Goal: Use online tool/utility: Use online tool/utility

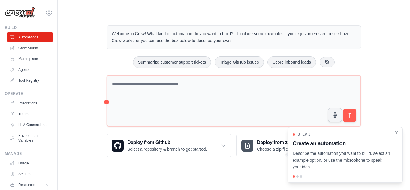
click at [396, 133] on icon "Close walkthrough" at bounding box center [396, 132] width 5 height 5
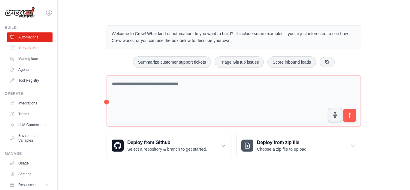
click at [24, 48] on link "Crew Studio" at bounding box center [30, 48] width 45 height 10
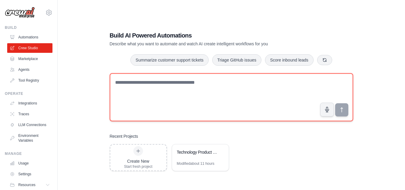
click at [165, 96] on textarea at bounding box center [232, 97] width 244 height 48
paste textarea "**********"
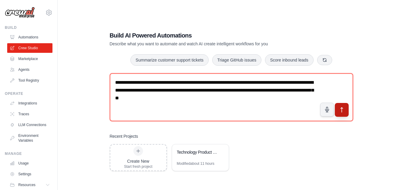
type textarea "**********"
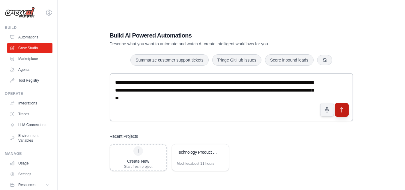
click at [341, 111] on icon "submit" at bounding box center [342, 110] width 6 height 6
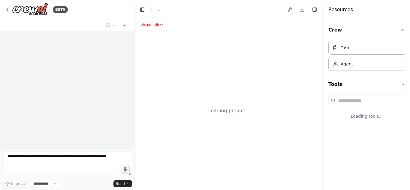
select select "****"
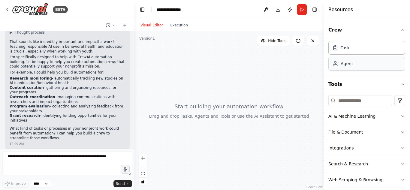
click at [362, 68] on div "Agent" at bounding box center [366, 64] width 77 height 14
click at [336, 66] on icon at bounding box center [335, 64] width 6 height 6
click at [348, 66] on div "Agent" at bounding box center [347, 64] width 12 height 6
click at [213, 110] on div at bounding box center [228, 110] width 189 height 159
click at [304, 10] on button "Run" at bounding box center [302, 9] width 10 height 11
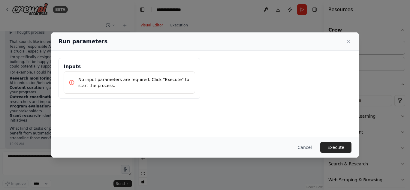
click at [110, 80] on p "No input parameters are required. Click "Execute" to start the process." at bounding box center [134, 83] width 112 height 12
click at [175, 77] on p "No input parameters are required. Click "Execute" to start the process." at bounding box center [134, 83] width 112 height 12
click at [340, 149] on button "Execute" at bounding box center [335, 147] width 31 height 11
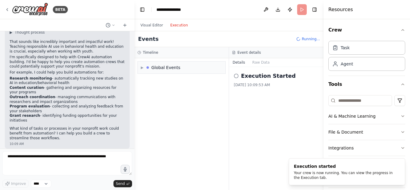
click at [173, 24] on button "Execution" at bounding box center [179, 25] width 25 height 7
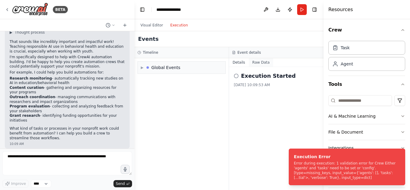
click at [257, 58] on button "Raw Data" at bounding box center [261, 62] width 25 height 8
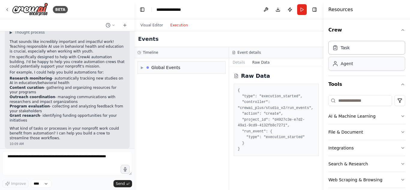
click at [346, 68] on div "Agent" at bounding box center [366, 64] width 77 height 14
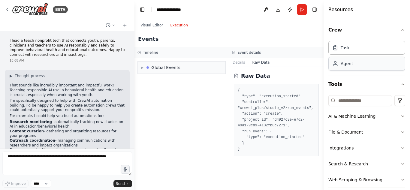
click at [349, 64] on div "Agent" at bounding box center [347, 64] width 12 height 6
click at [369, 116] on button "AI & Machine Learning" at bounding box center [366, 116] width 77 height 16
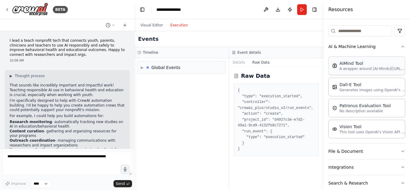
scroll to position [96, 0]
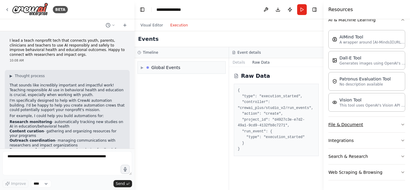
click at [381, 122] on button "File & Document" at bounding box center [366, 125] width 77 height 16
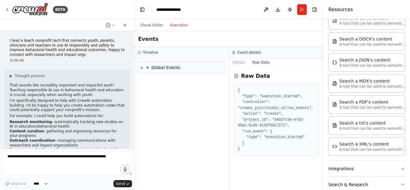
scroll to position [248, 0]
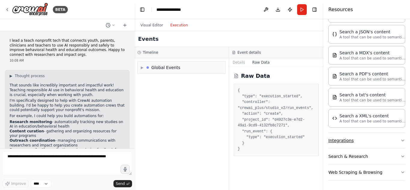
click at [369, 143] on button "Integrations" at bounding box center [366, 141] width 77 height 16
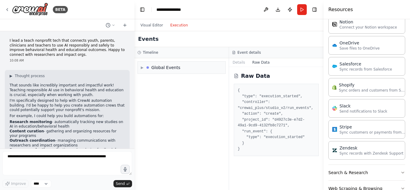
scroll to position [673, 0]
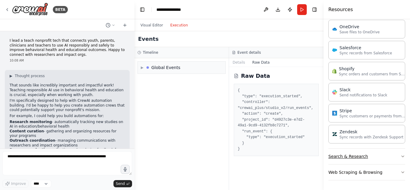
click at [384, 154] on button "Search & Research" at bounding box center [366, 157] width 77 height 16
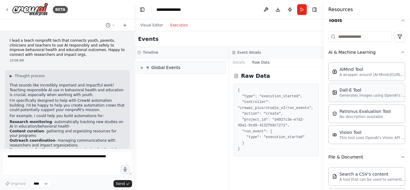
scroll to position [64, 0]
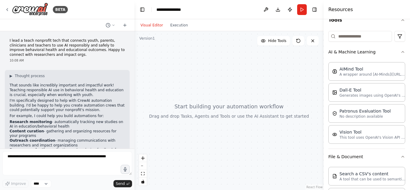
click at [146, 25] on button "Visual Editor" at bounding box center [152, 25] width 30 height 7
click at [301, 8] on button "Run" at bounding box center [302, 9] width 10 height 11
click at [226, 103] on body "BETA I lead a teach nonprofit tech that connects youth, parents, clinicians and…" at bounding box center [205, 95] width 410 height 190
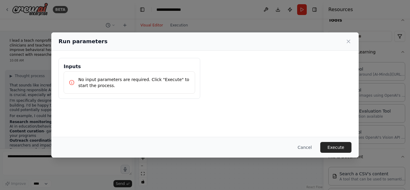
click at [138, 80] on p "No input parameters are required. Click "Execute" to start the process." at bounding box center [134, 83] width 112 height 12
click at [347, 44] on icon at bounding box center [348, 41] width 6 height 6
